Goal: Information Seeking & Learning: Learn about a topic

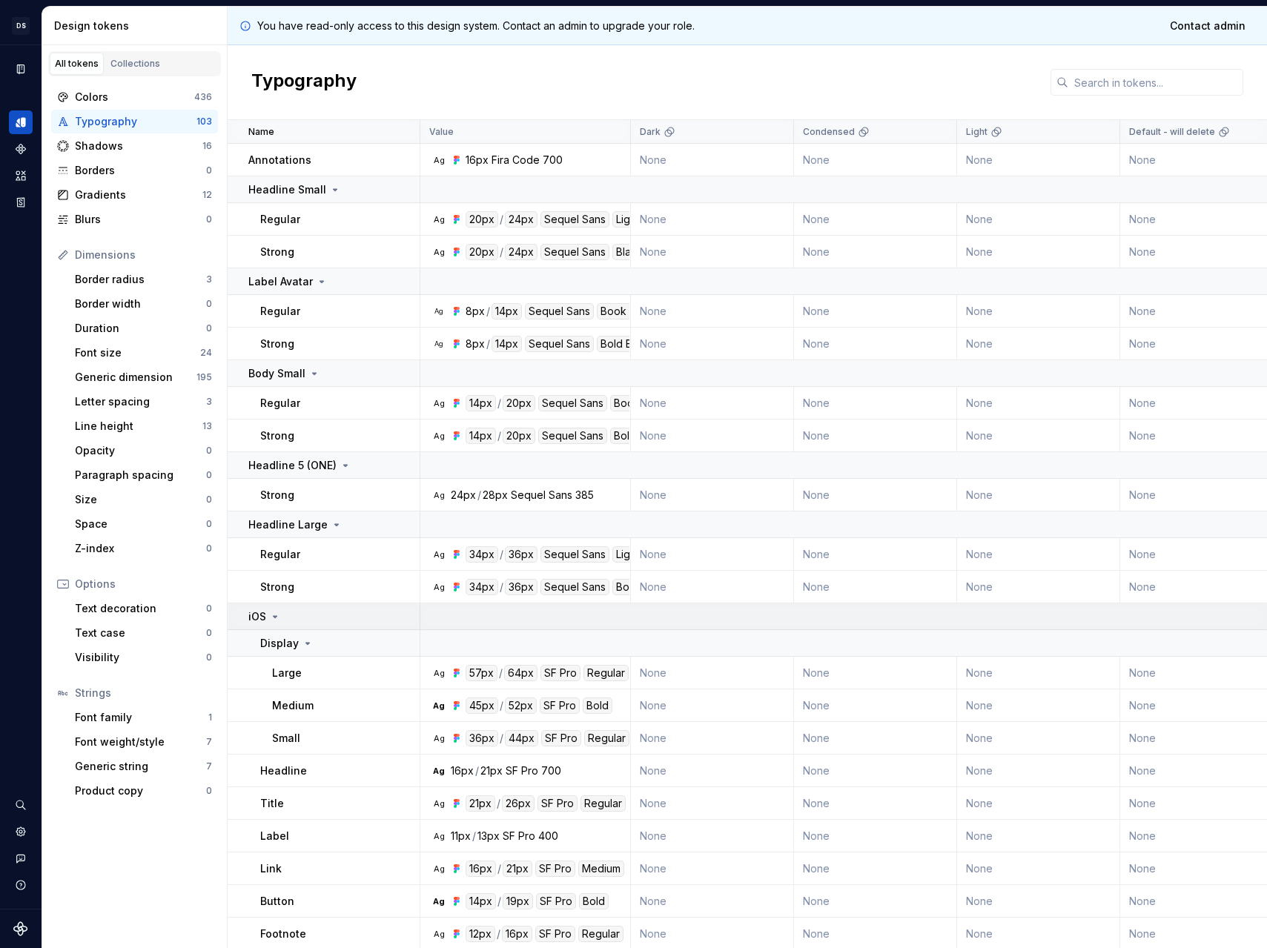
click at [276, 618] on icon at bounding box center [275, 617] width 12 height 12
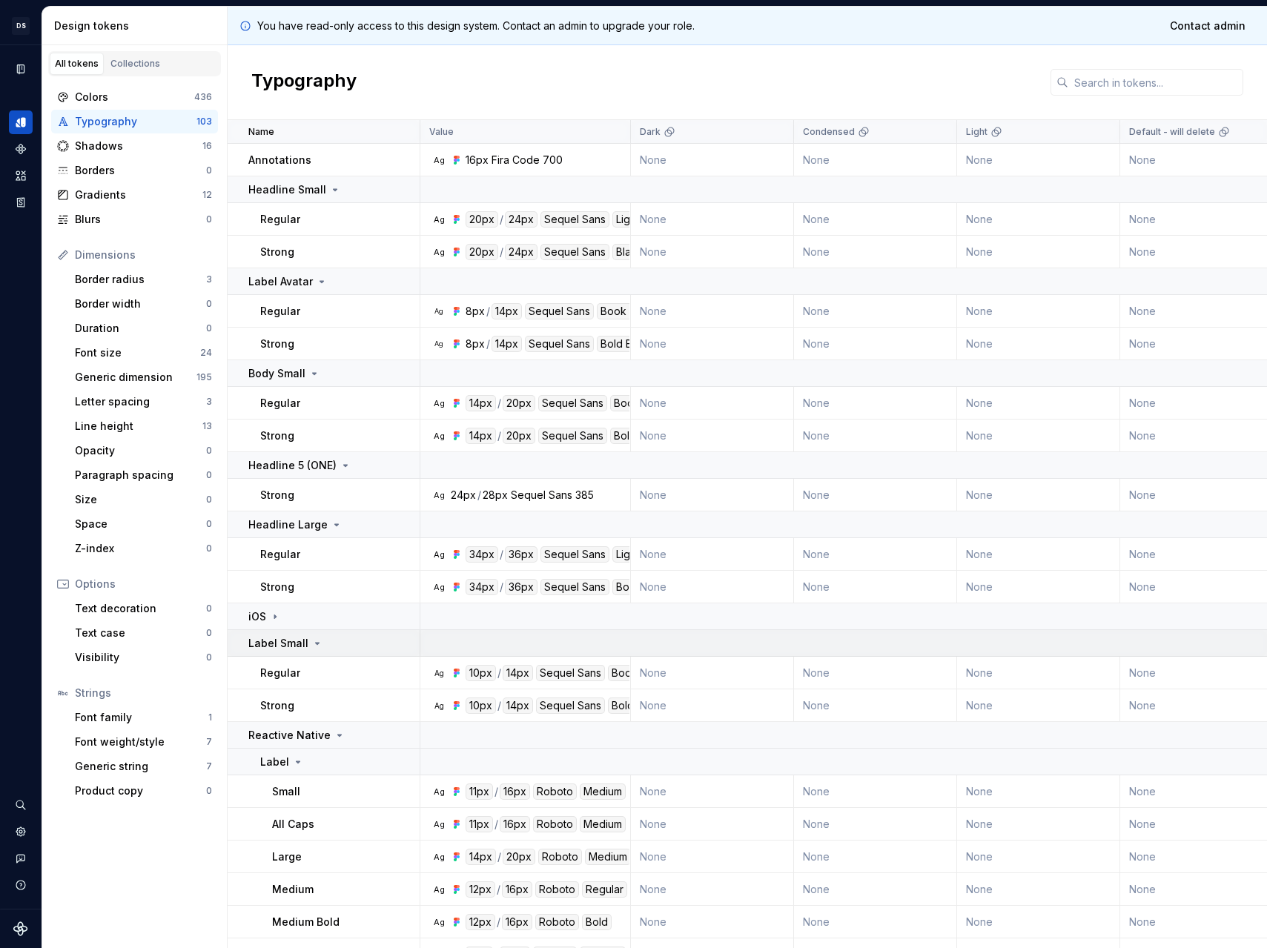
click at [289, 643] on p "Label Small" at bounding box center [278, 643] width 60 height 15
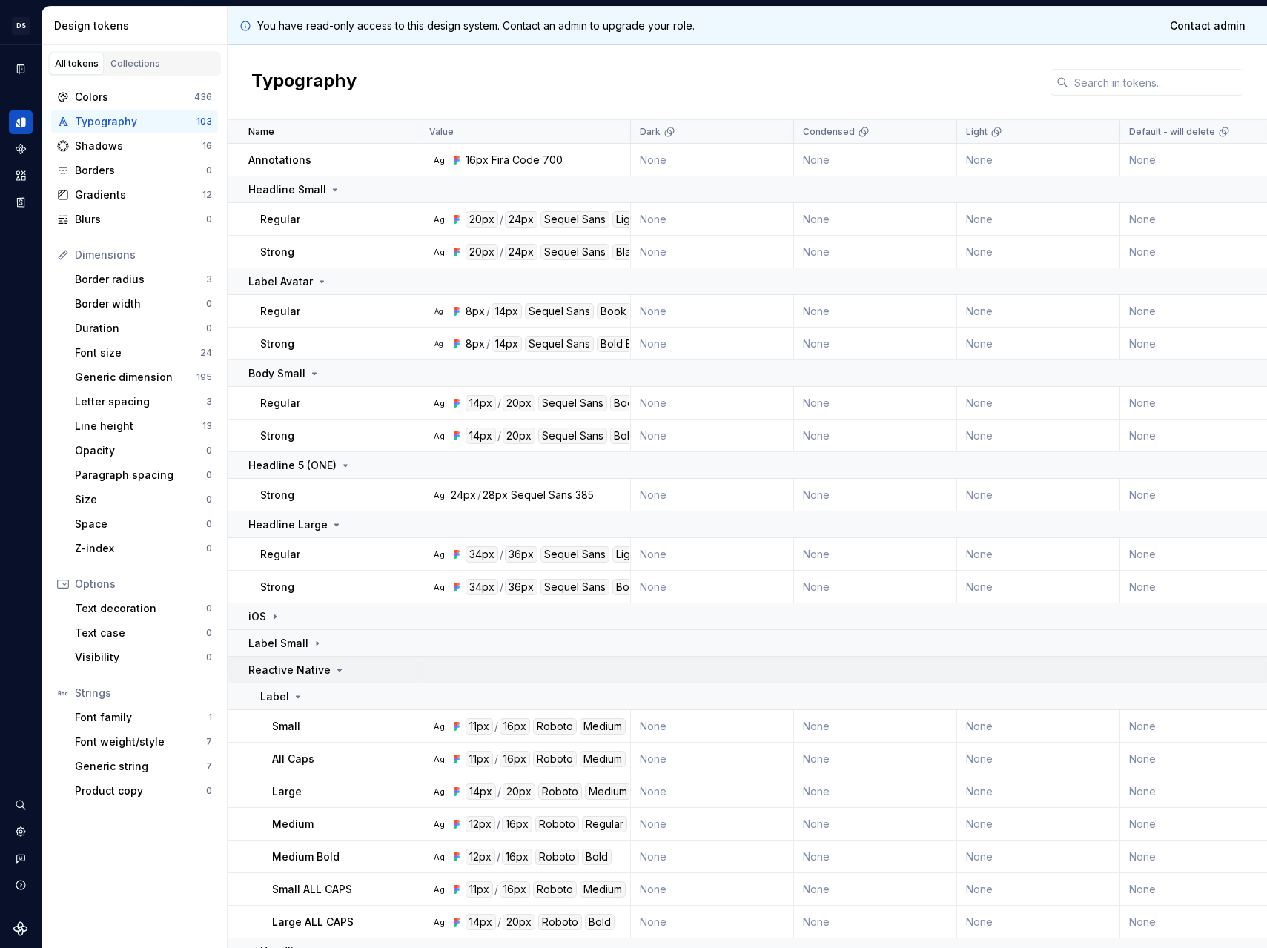
click at [297, 664] on p "Reactive Native" at bounding box center [289, 670] width 82 height 15
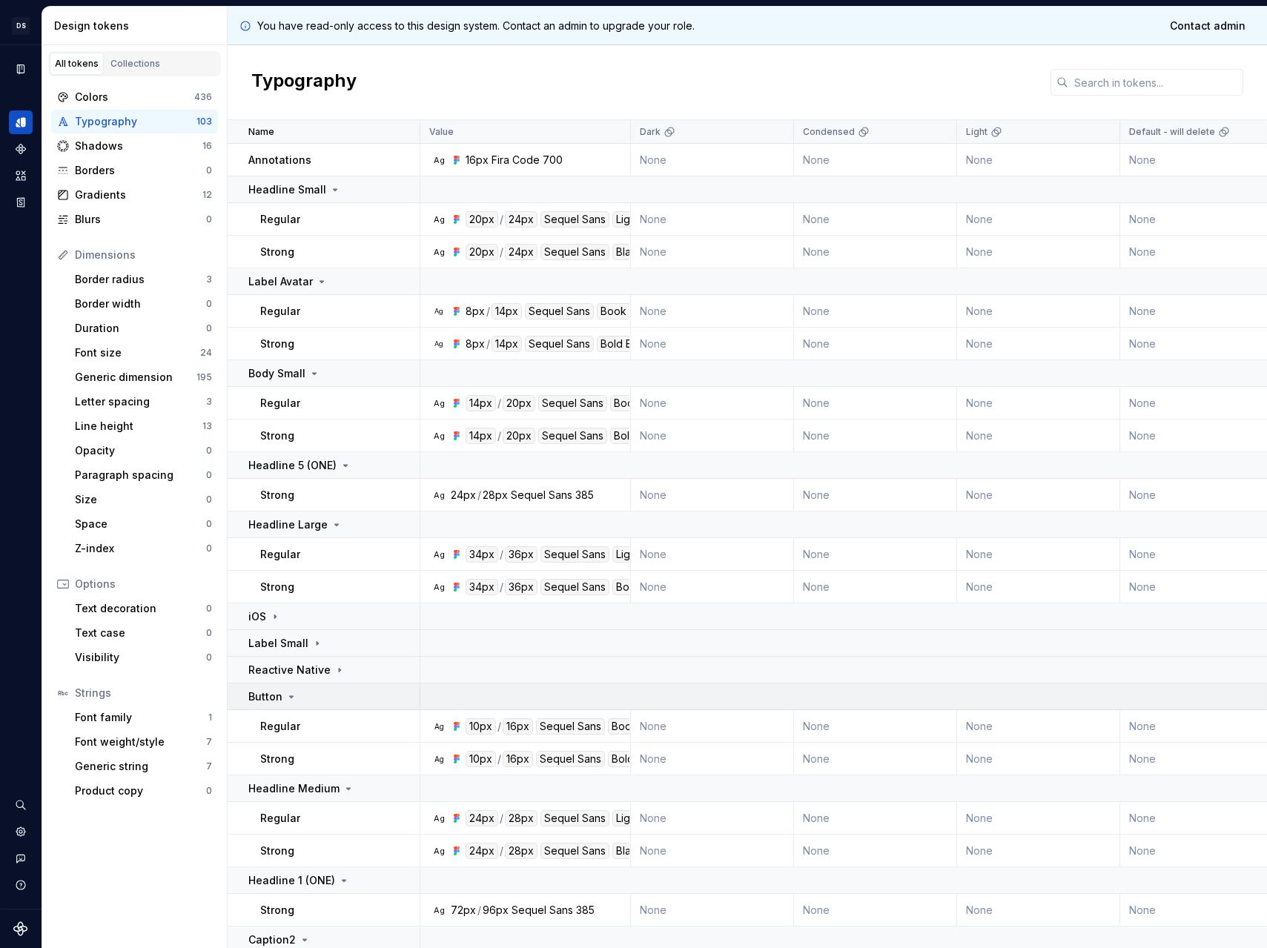
click at [302, 697] on div "Button" at bounding box center [333, 696] width 170 height 15
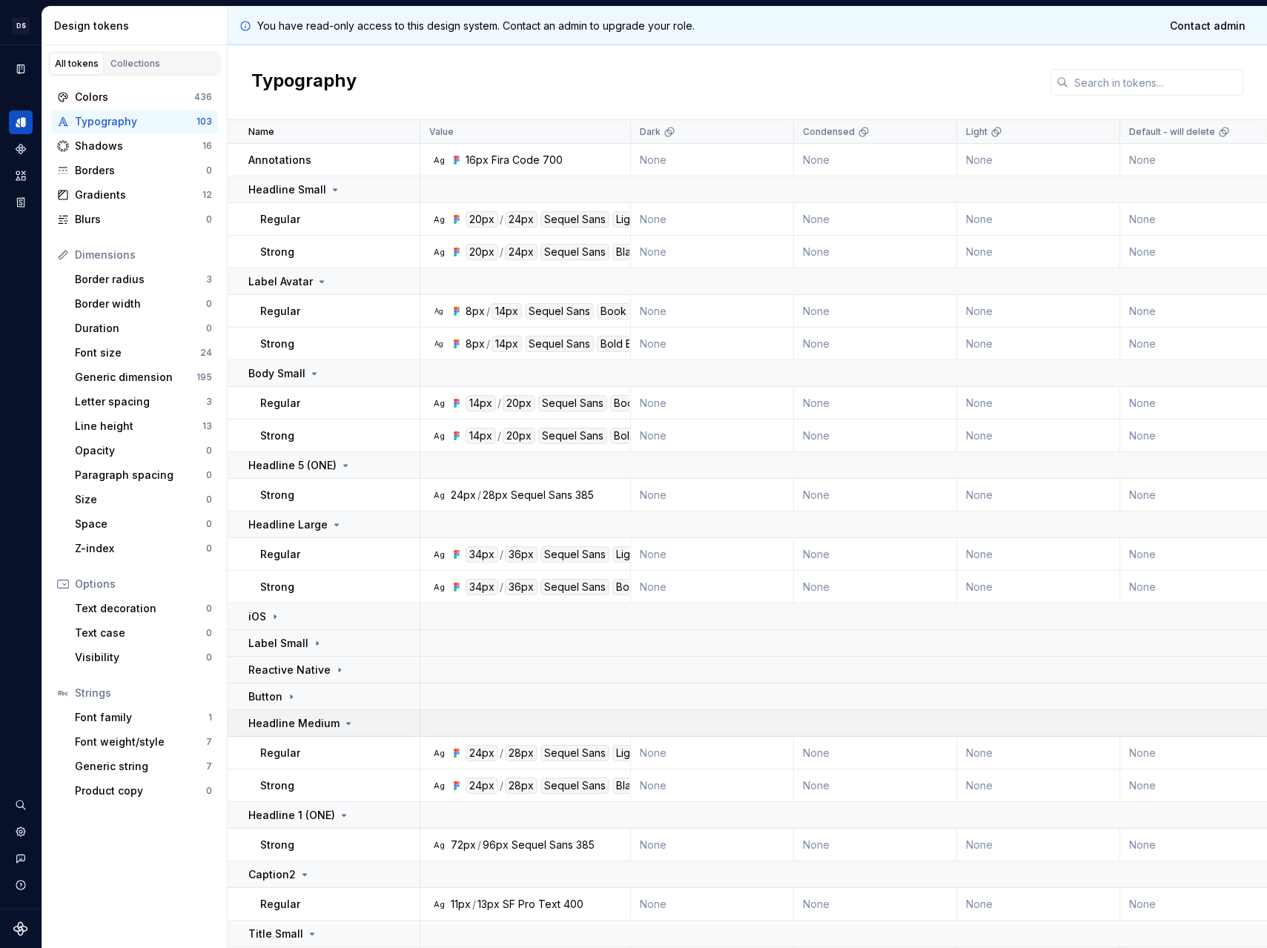
click at [306, 718] on p "Headline Medium" at bounding box center [293, 723] width 91 height 15
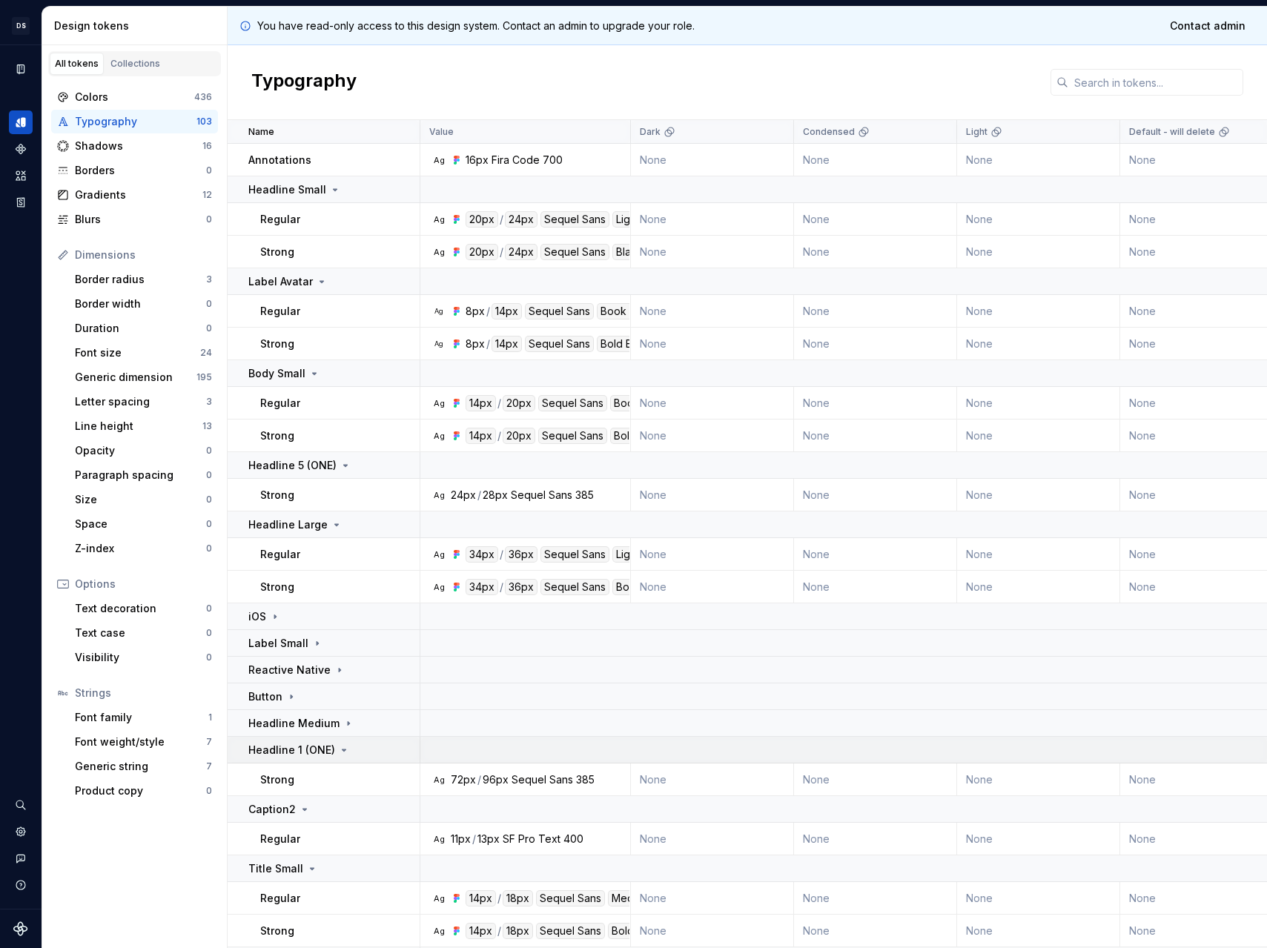
click at [310, 746] on p "Headline 1 (ONE)" at bounding box center [291, 750] width 87 height 15
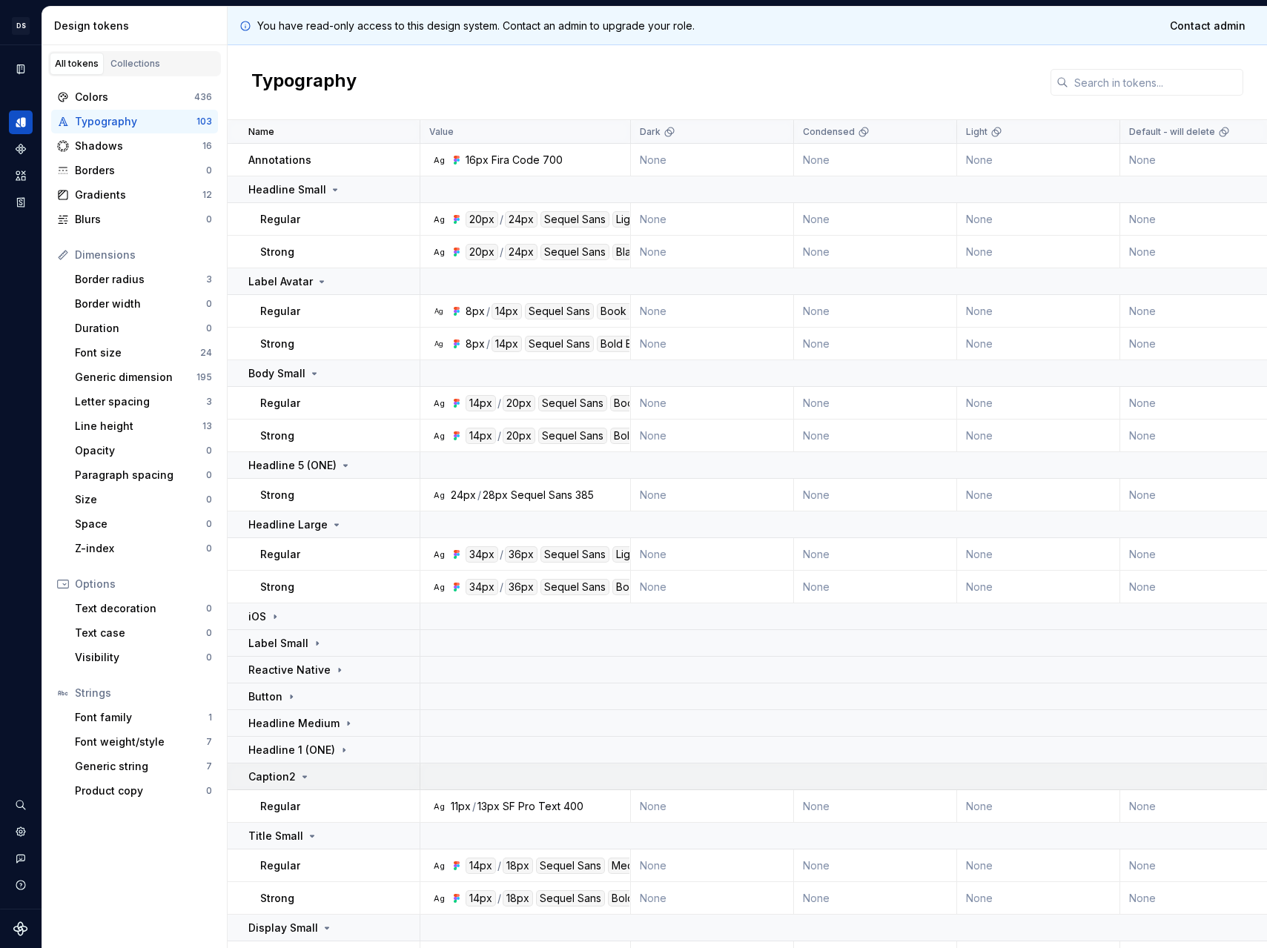
click at [314, 769] on div "Caption2" at bounding box center [333, 776] width 170 height 15
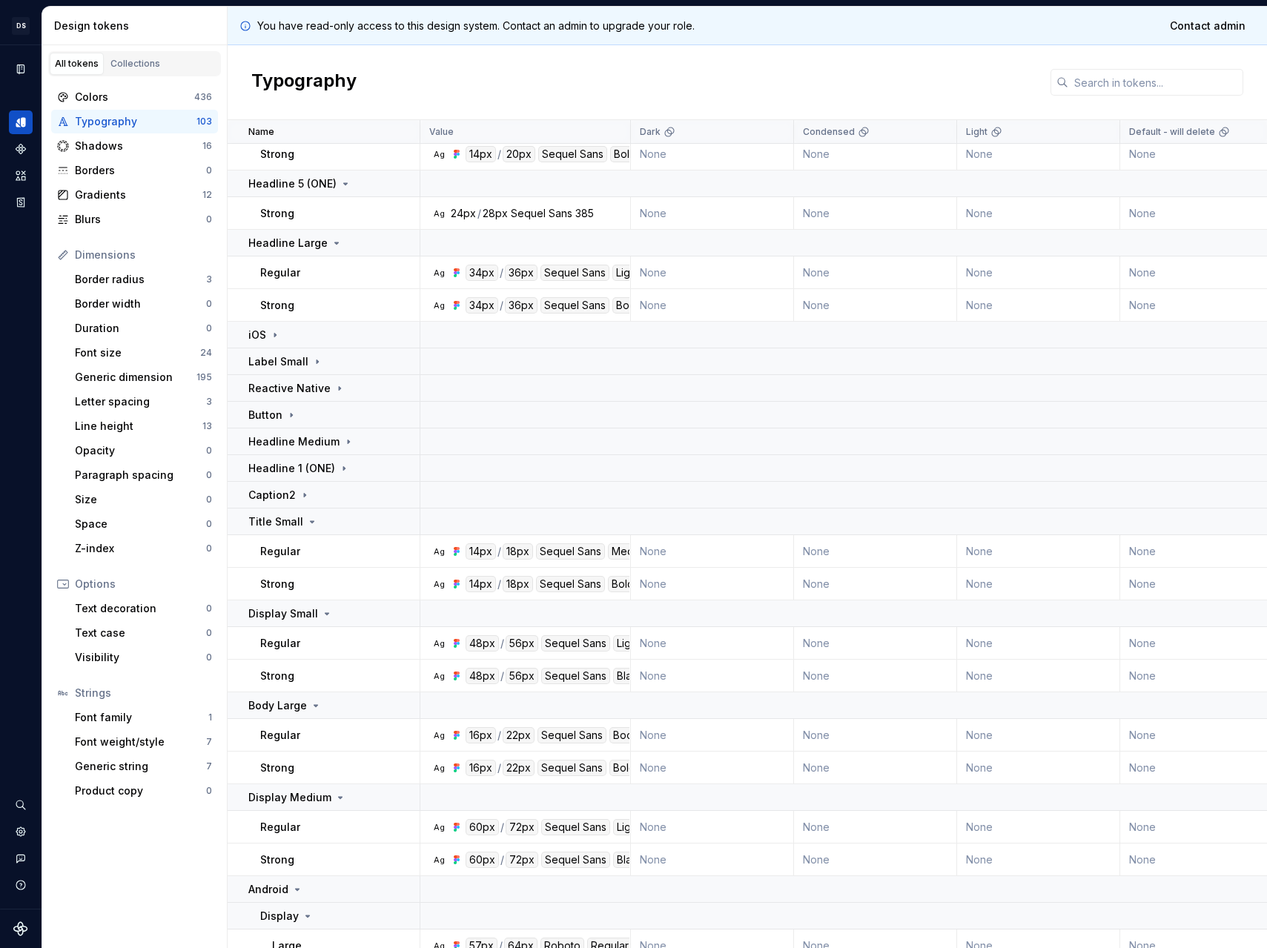
scroll to position [319, 0]
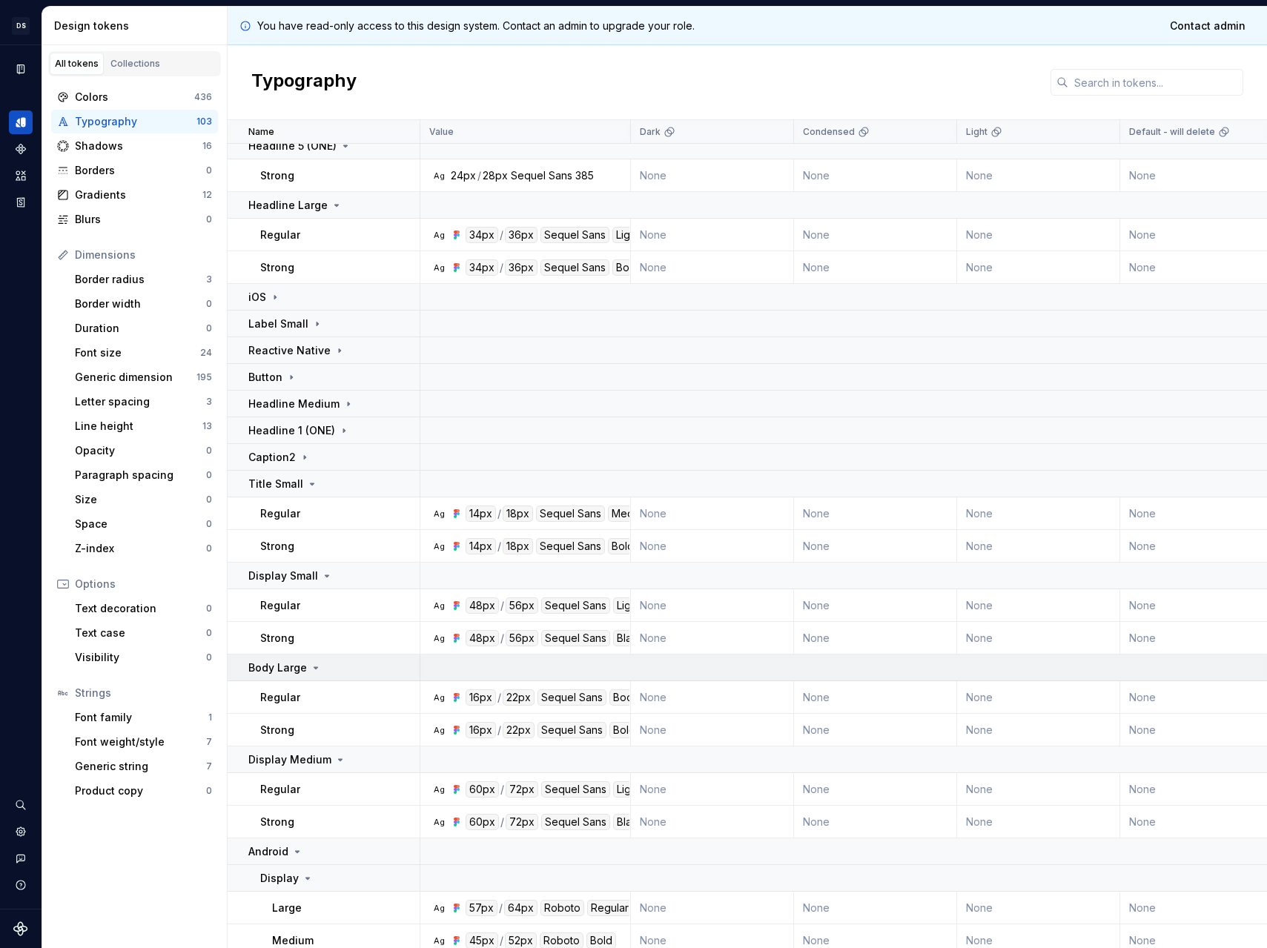
click at [317, 660] on div "Body Large" at bounding box center [284, 667] width 73 height 15
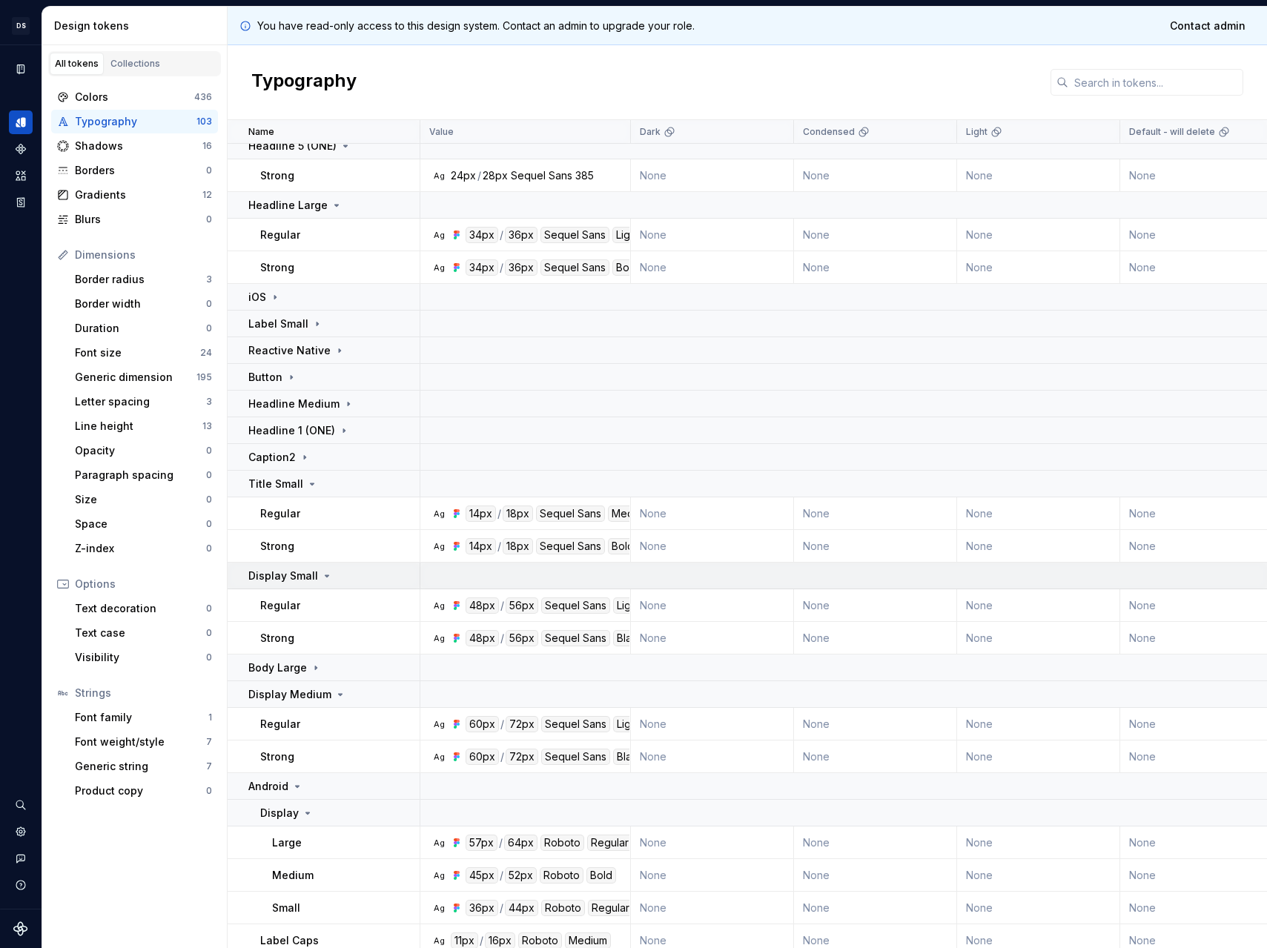
click at [311, 574] on p "Display Small" at bounding box center [283, 576] width 70 height 15
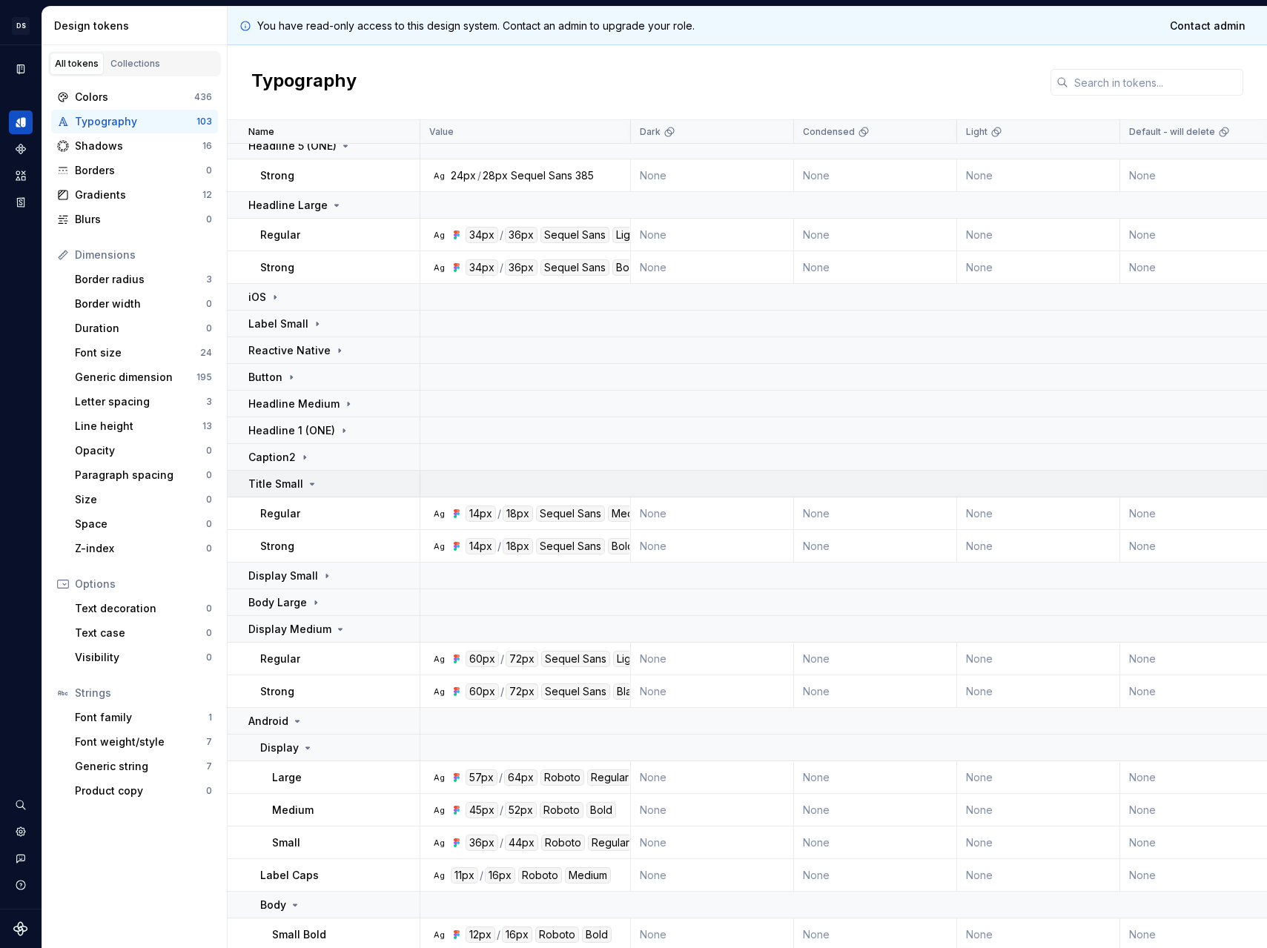
click at [308, 489] on icon at bounding box center [312, 484] width 12 height 12
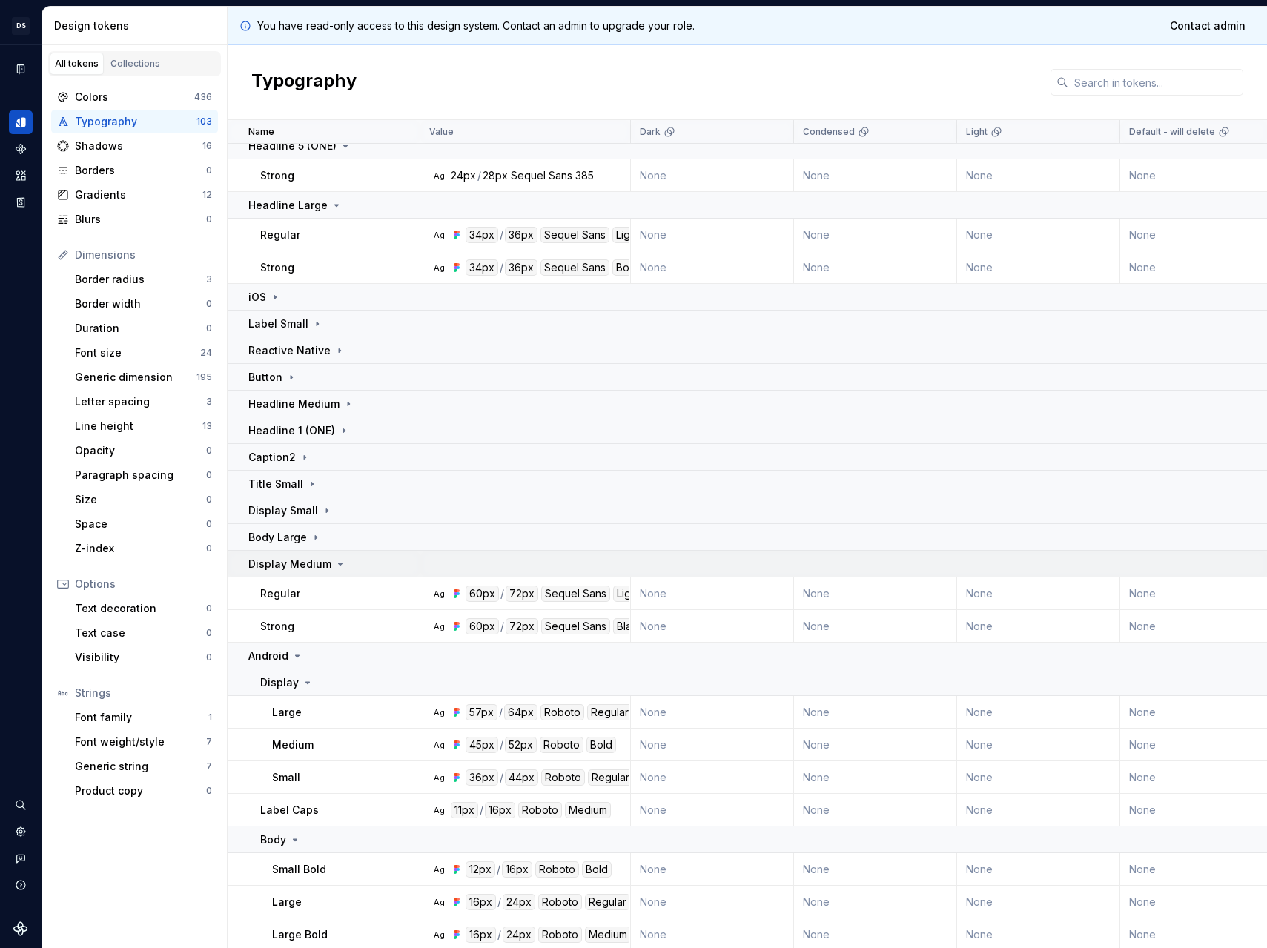
click at [310, 559] on p "Display Medium" at bounding box center [289, 564] width 83 height 15
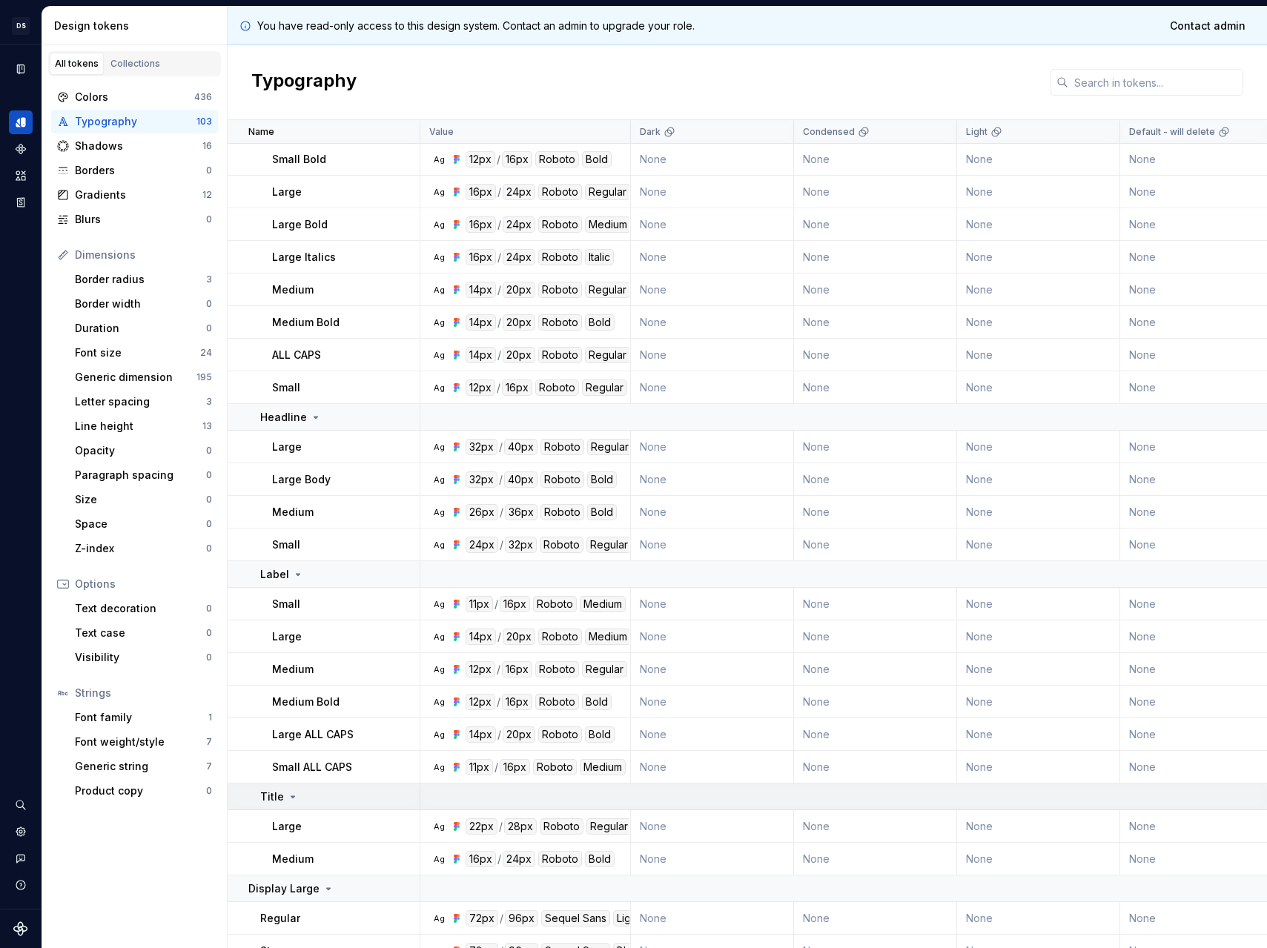
scroll to position [1176, 0]
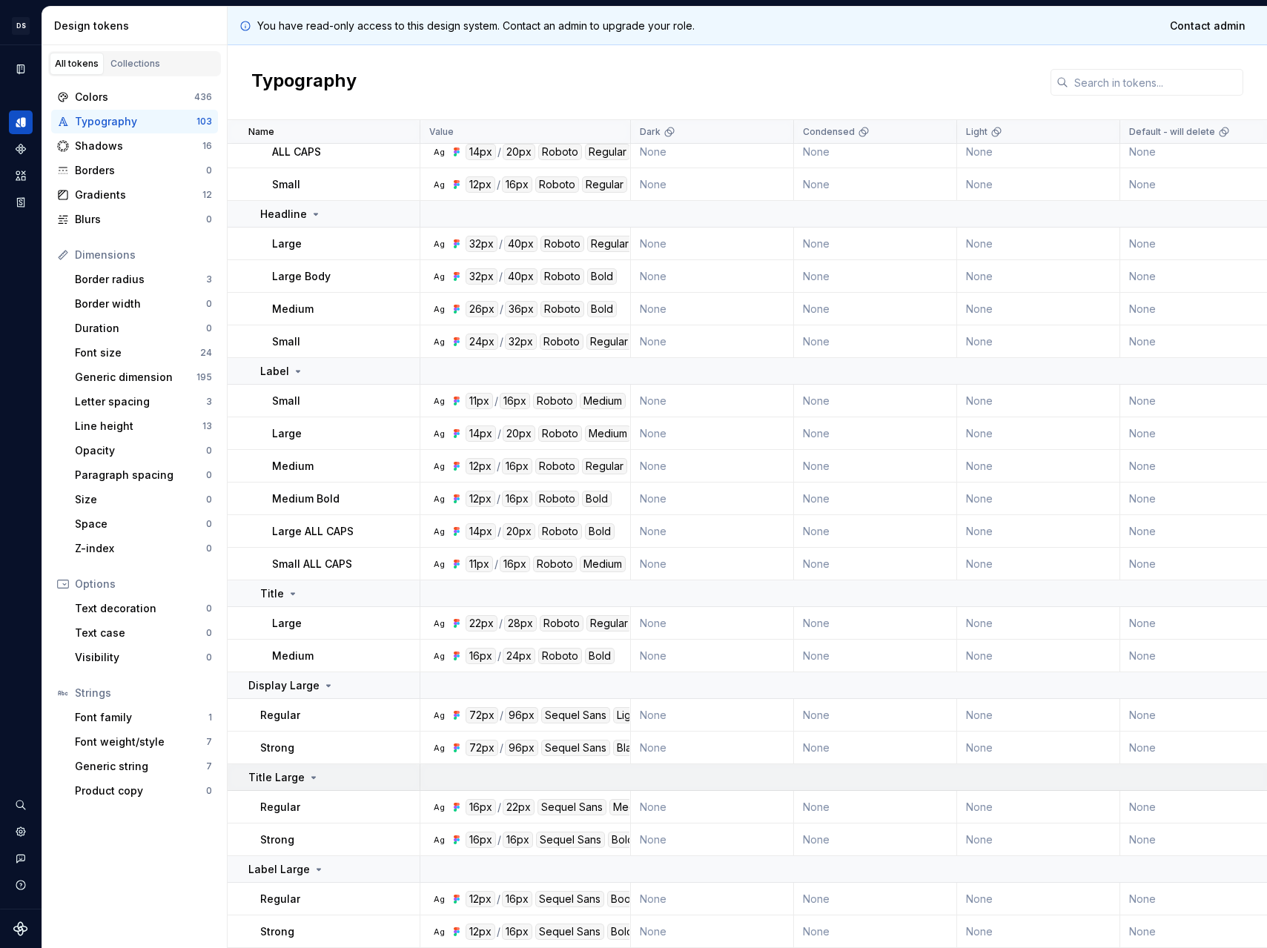
click at [313, 772] on icon at bounding box center [314, 778] width 12 height 12
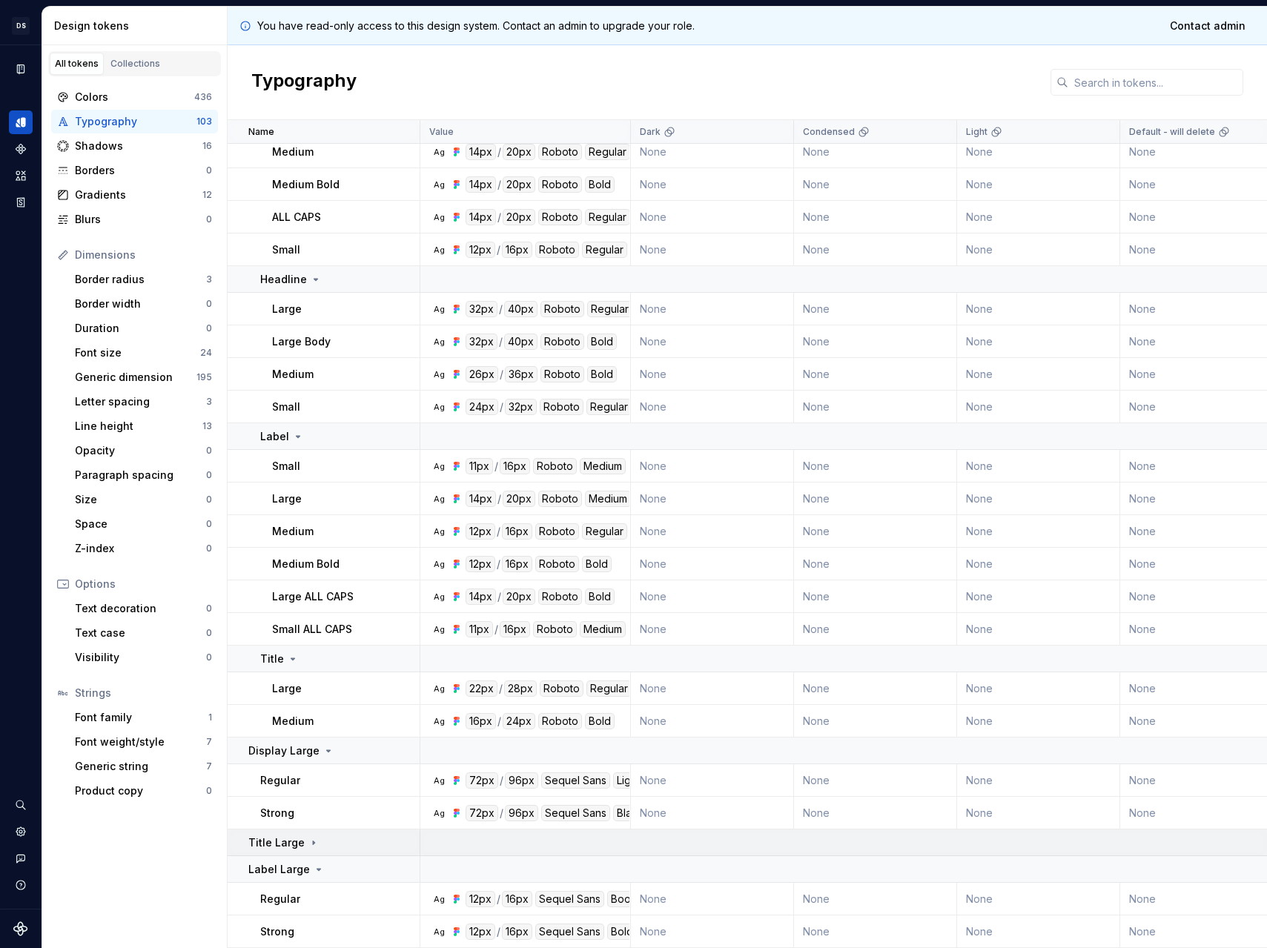
click at [273, 841] on p "Title Large" at bounding box center [276, 842] width 56 height 15
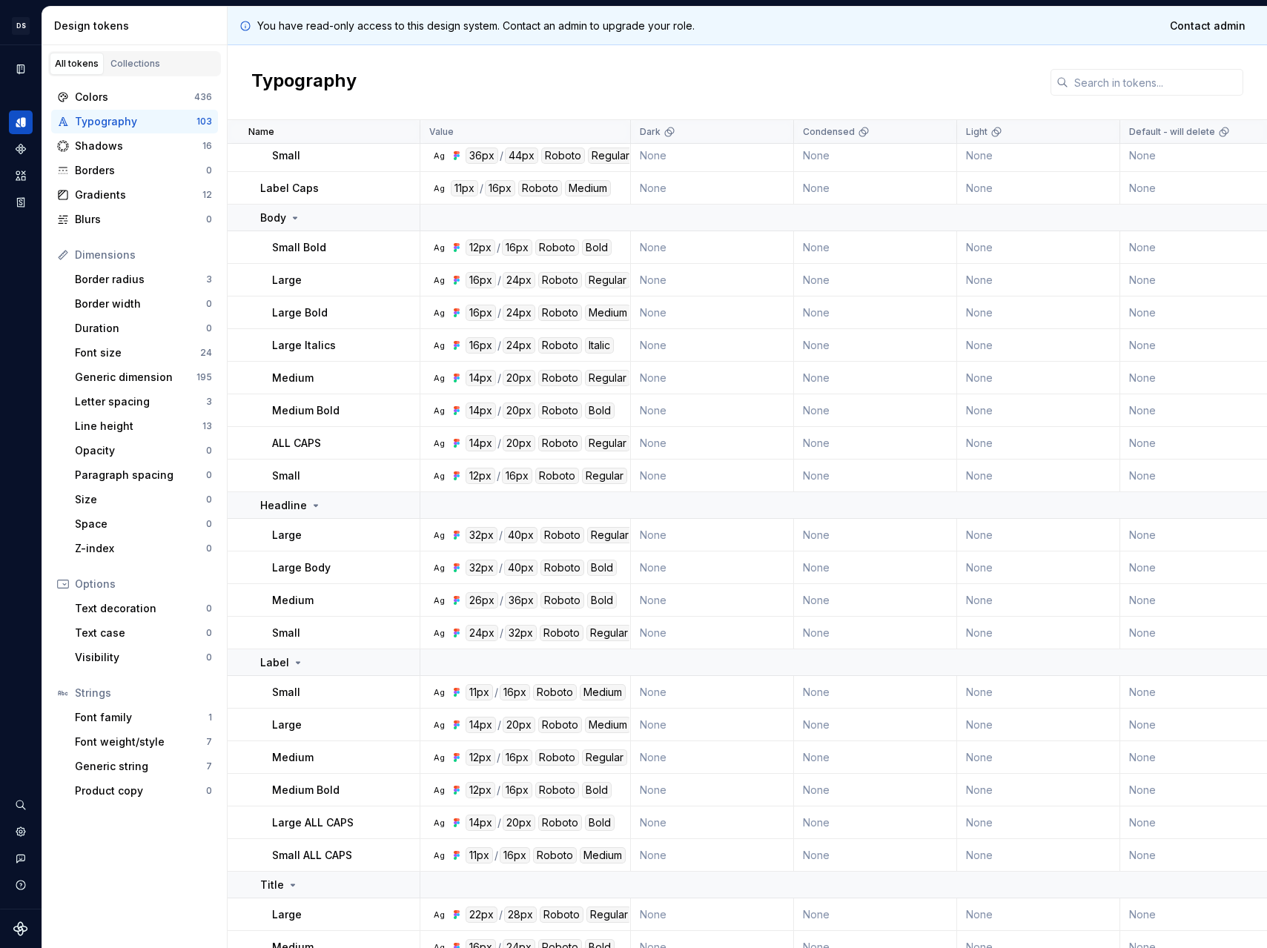
scroll to position [876, 0]
